Goal: Book appointment/travel/reservation

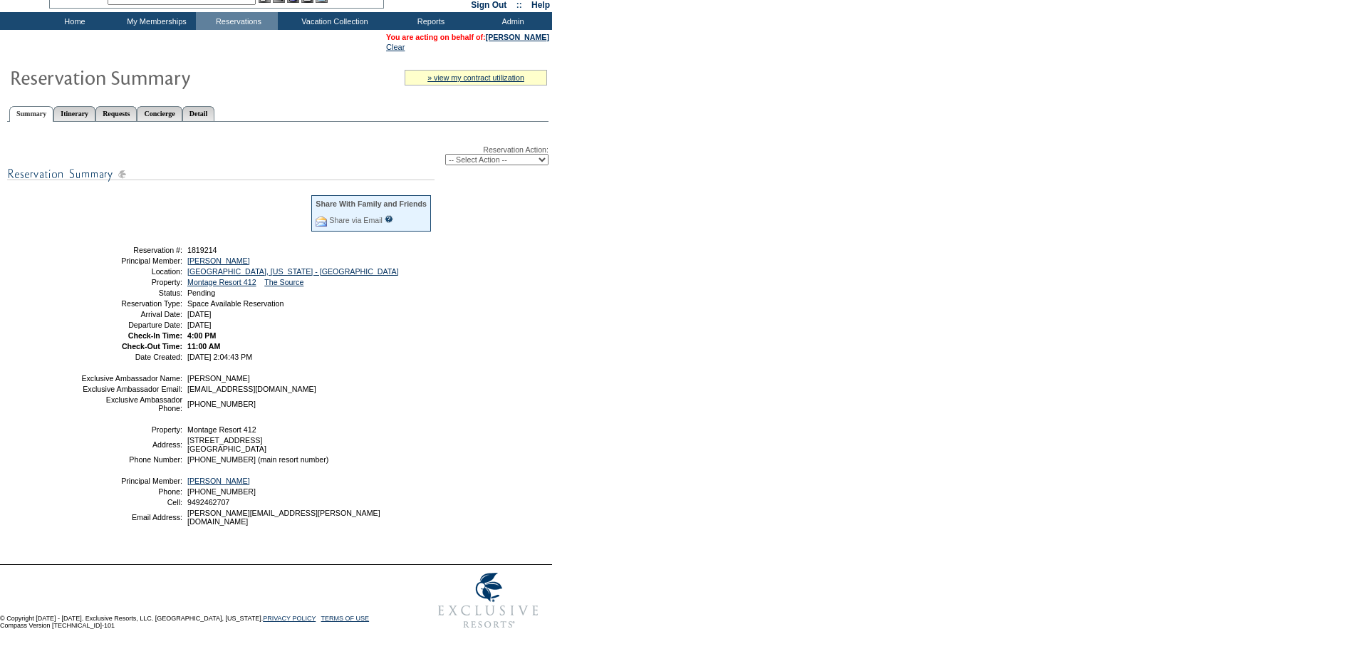
scroll to position [103, 0]
click at [489, 154] on select "-- Select Action -- Modify Reservation Dates Modify Reservation Cost Modify Occ…" at bounding box center [496, 159] width 103 height 11
select select "ConfirmRes"
click at [445, 154] on select "-- Select Action -- Modify Reservation Dates Modify Reservation Cost Modify Occ…" at bounding box center [496, 159] width 103 height 11
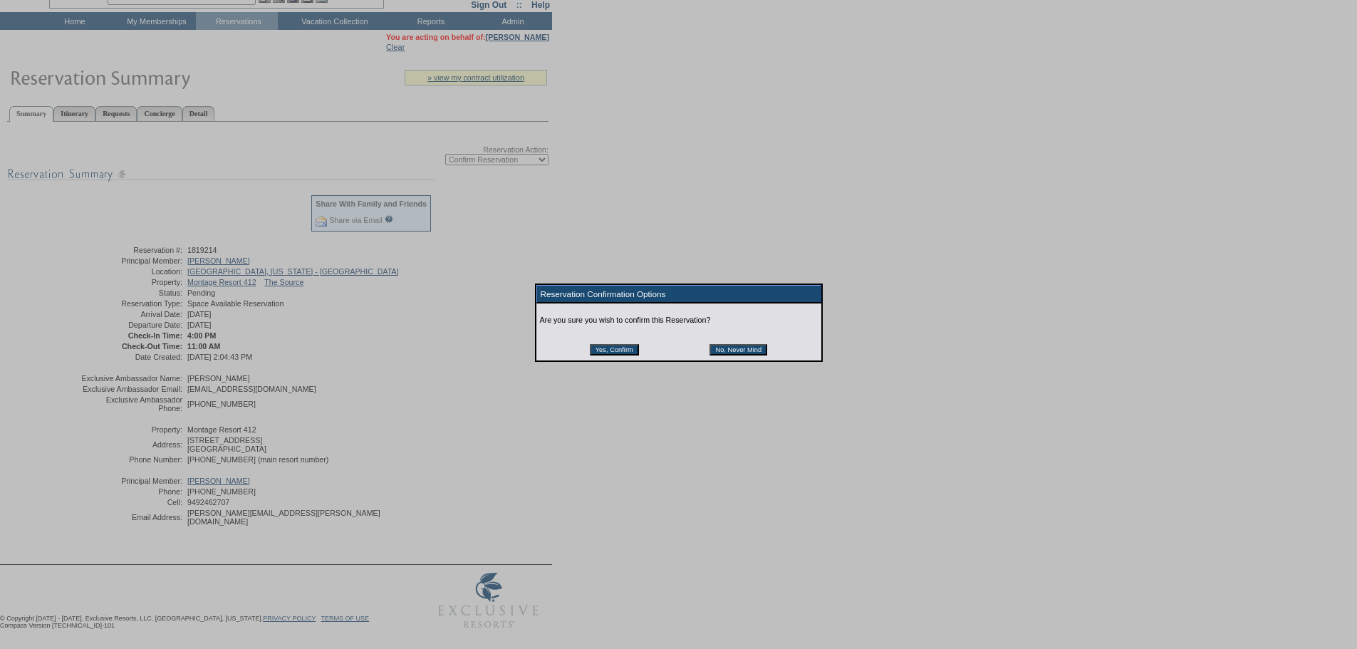
click at [612, 350] on input "Yes, Confirm" at bounding box center [614, 349] width 49 height 11
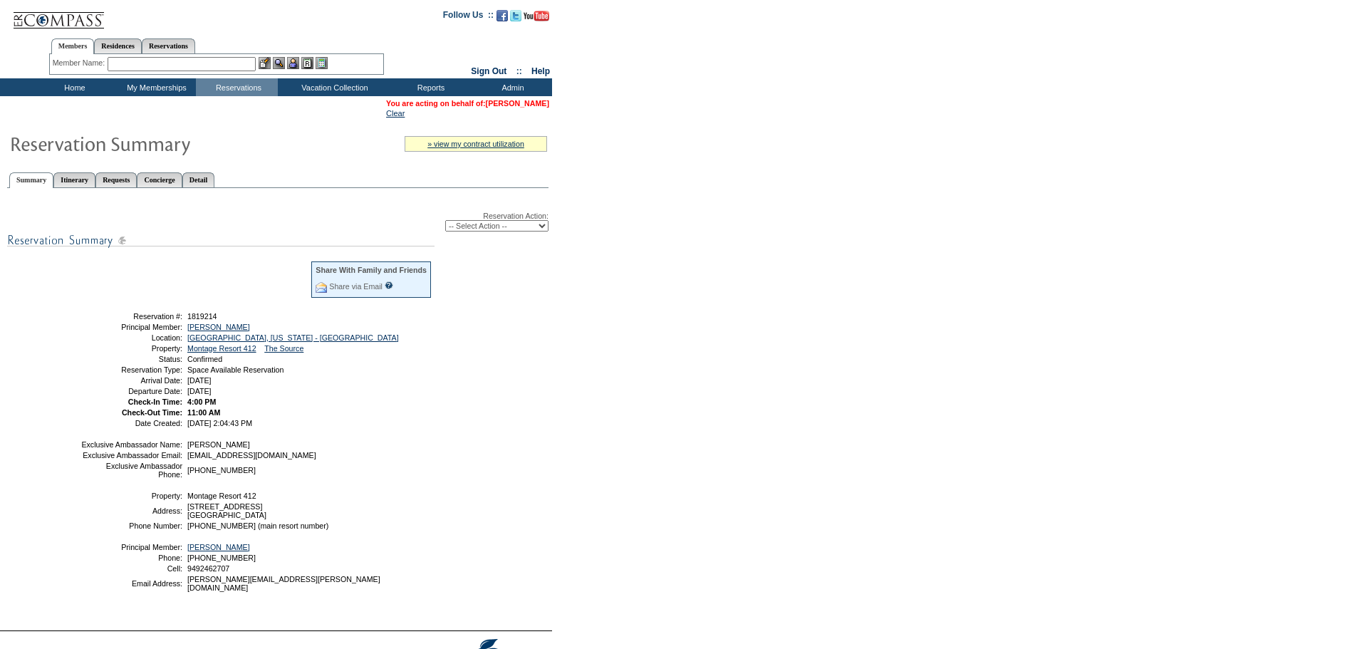
click at [525, 104] on link "[PERSON_NAME]" at bounding box center [517, 103] width 63 height 9
